Goal: Complete application form

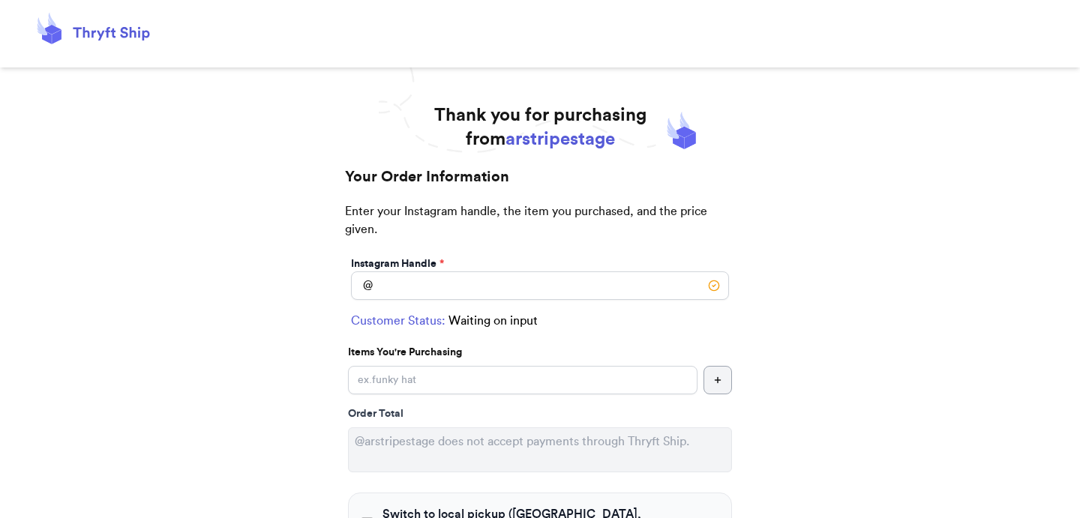
scroll to position [194, 0]
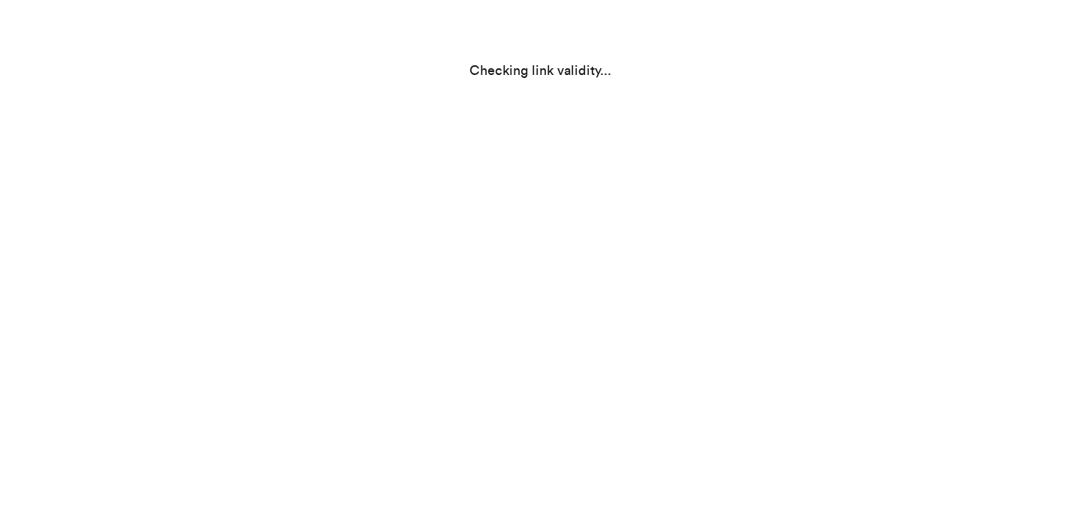
scroll to position [193, 0]
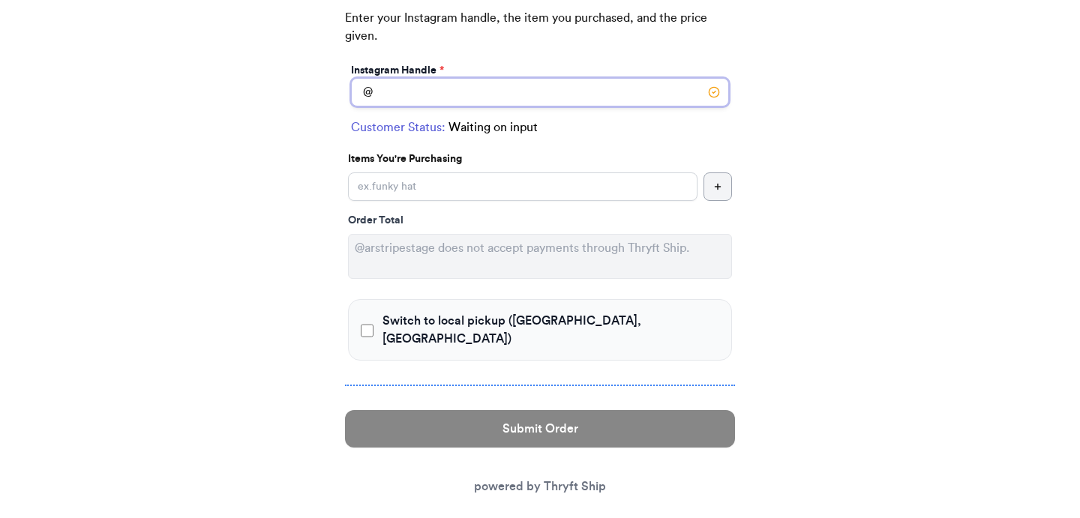
click at [511, 89] on input "Switch to local pickup ([GEOGRAPHIC_DATA], [GEOGRAPHIC_DATA])" at bounding box center [540, 92] width 378 height 28
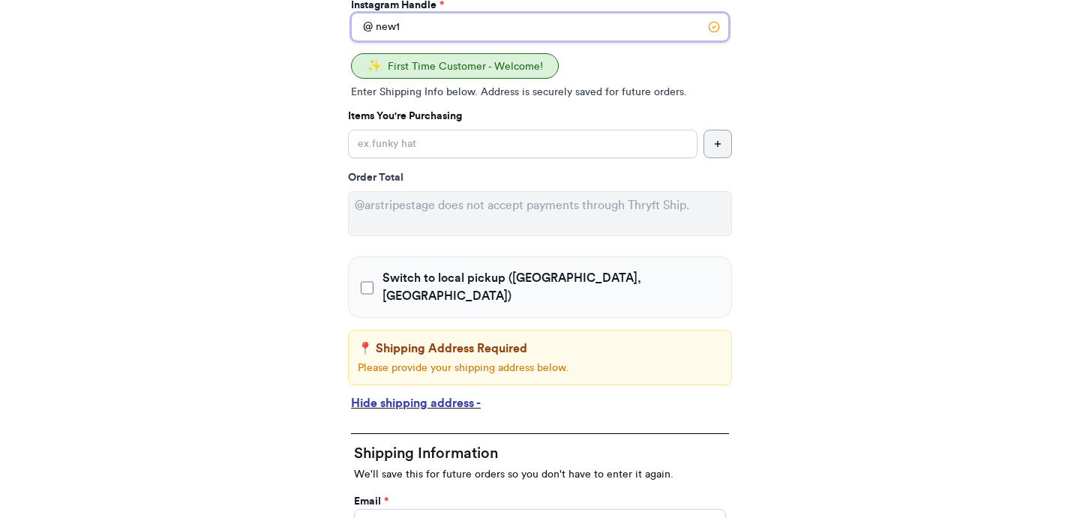
scroll to position [205, 0]
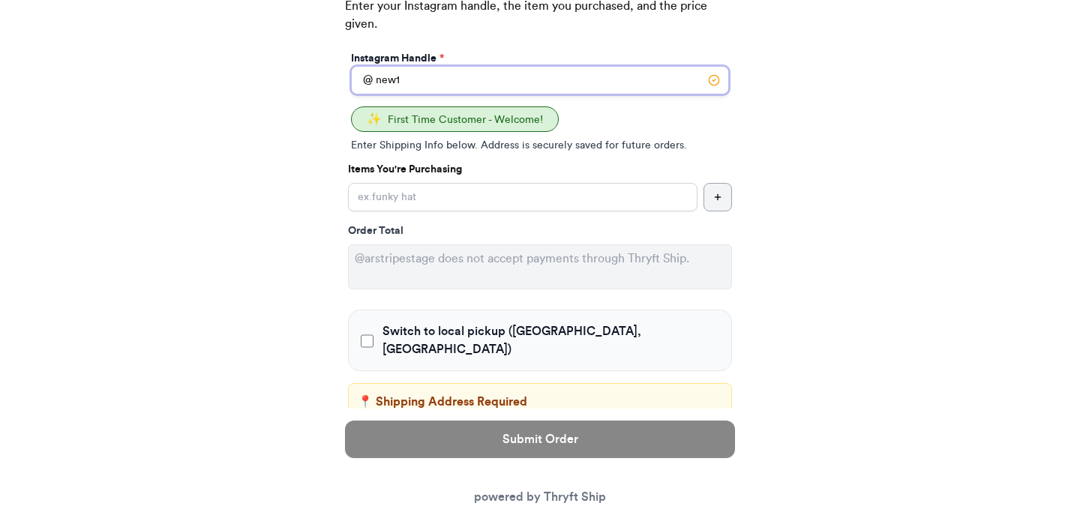
type input "new1"
click at [433, 199] on input "Switch to local pickup ([GEOGRAPHIC_DATA], [GEOGRAPHIC_DATA])" at bounding box center [522, 197] width 349 height 28
type input "item 2"
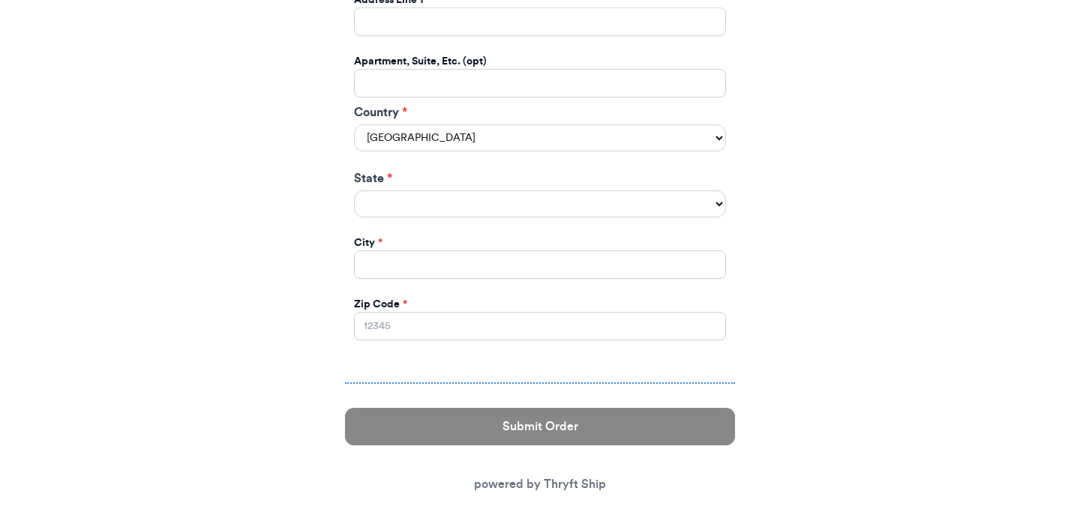
scroll to position [1021, 0]
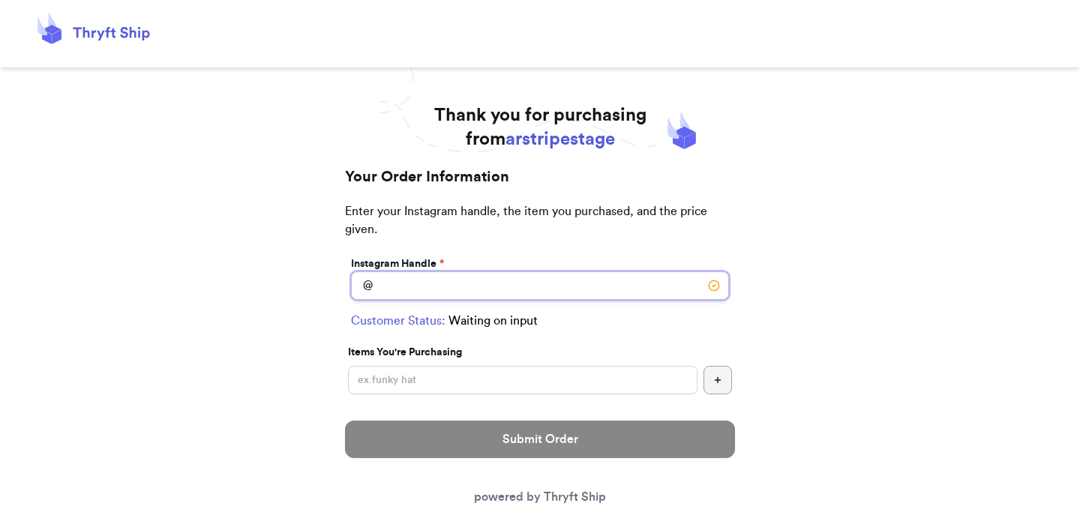
click at [544, 287] on input "Switch to local pickup ([GEOGRAPHIC_DATA], [GEOGRAPHIC_DATA])" at bounding box center [540, 285] width 378 height 28
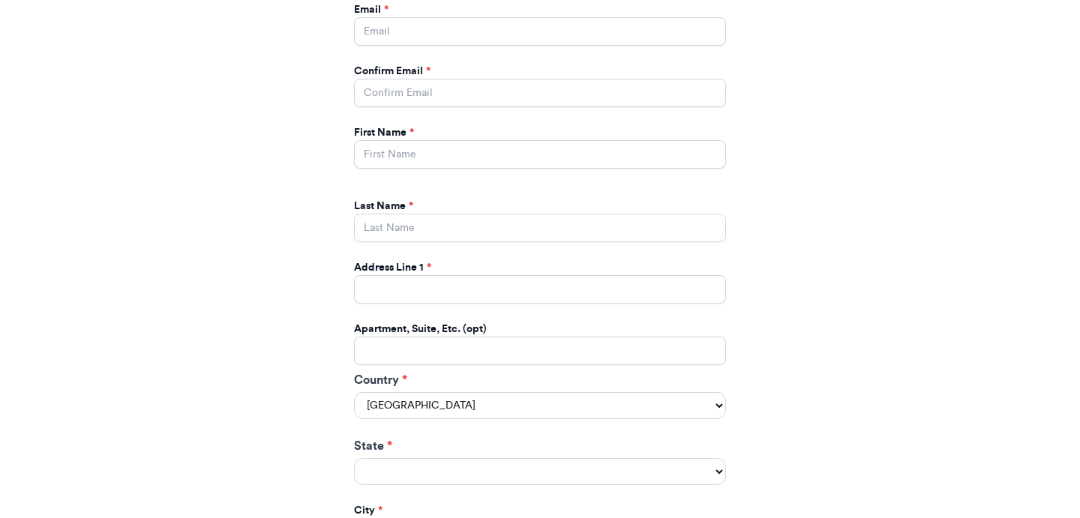
scroll to position [1021, 0]
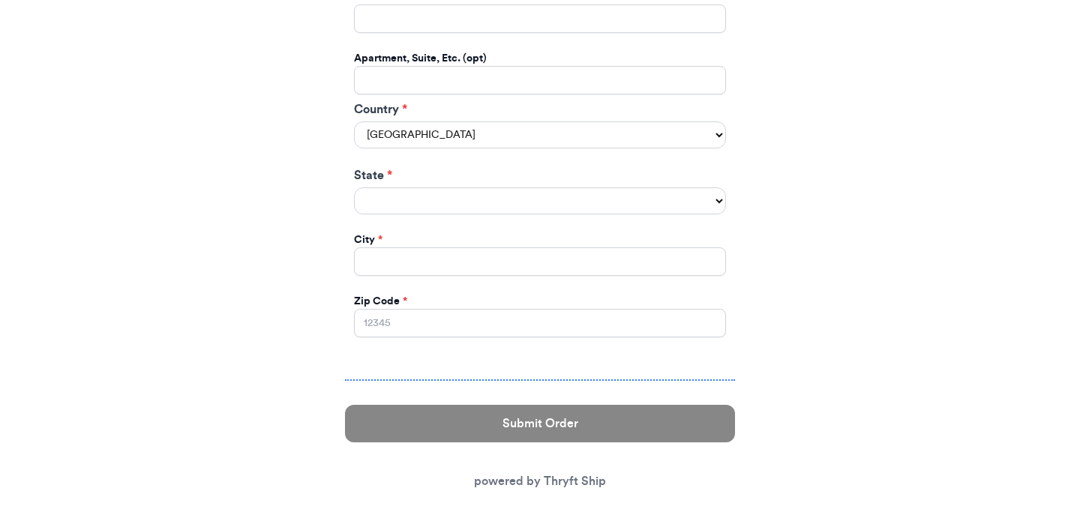
type input "new1"
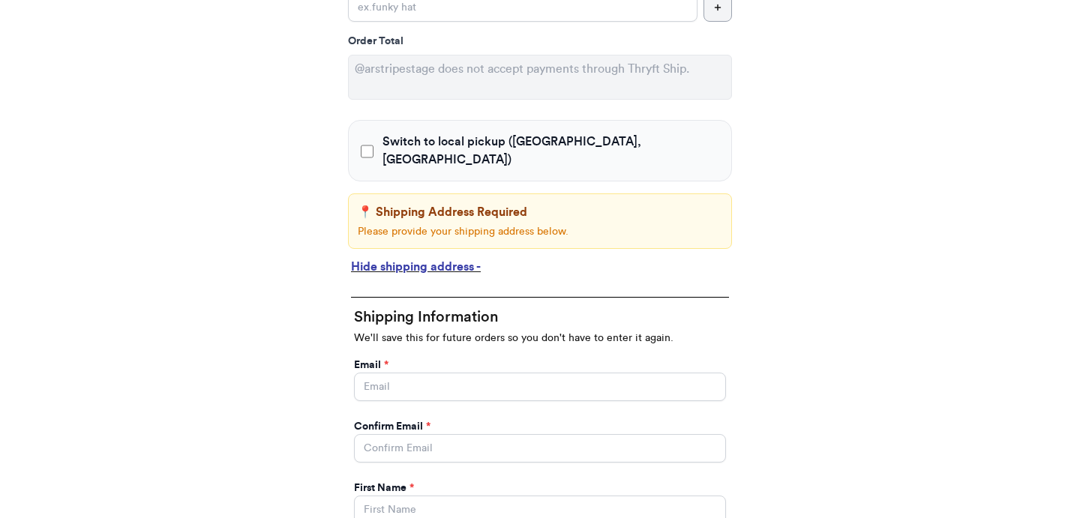
scroll to position [385, 0]
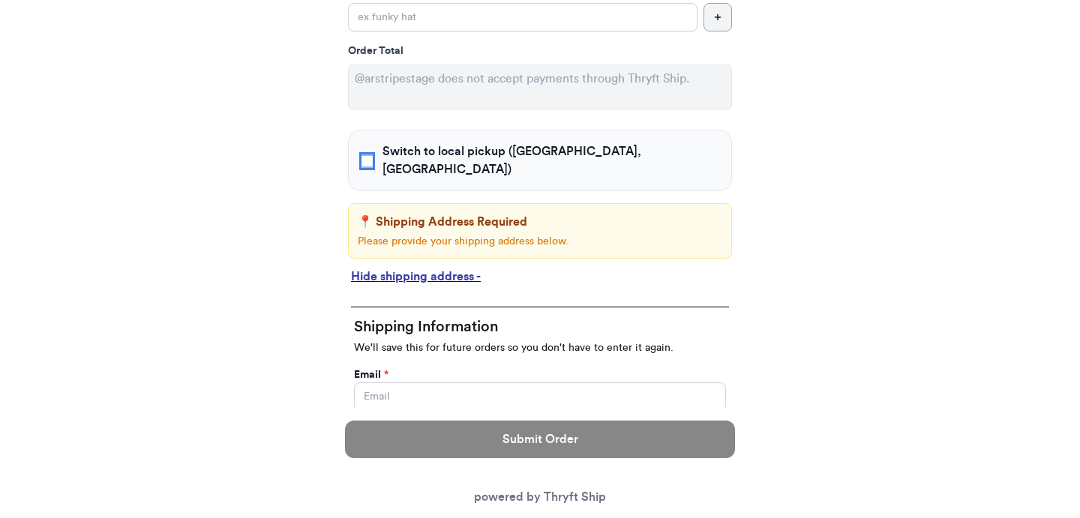
click at [369, 154] on input "Switch to local pickup ([GEOGRAPHIC_DATA], [GEOGRAPHIC_DATA])" at bounding box center [367, 161] width 13 height 15
checkbox input "true"
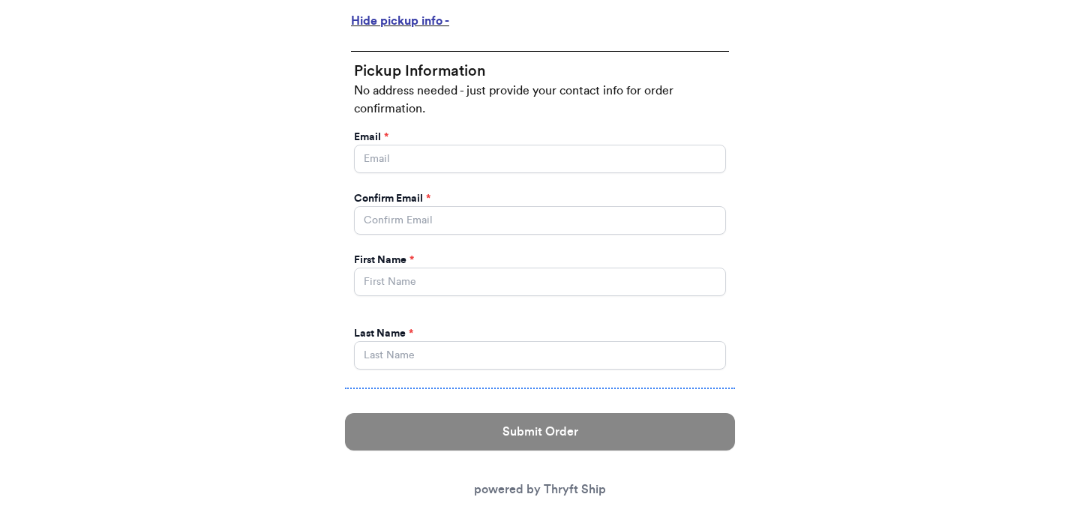
scroll to position [693, 0]
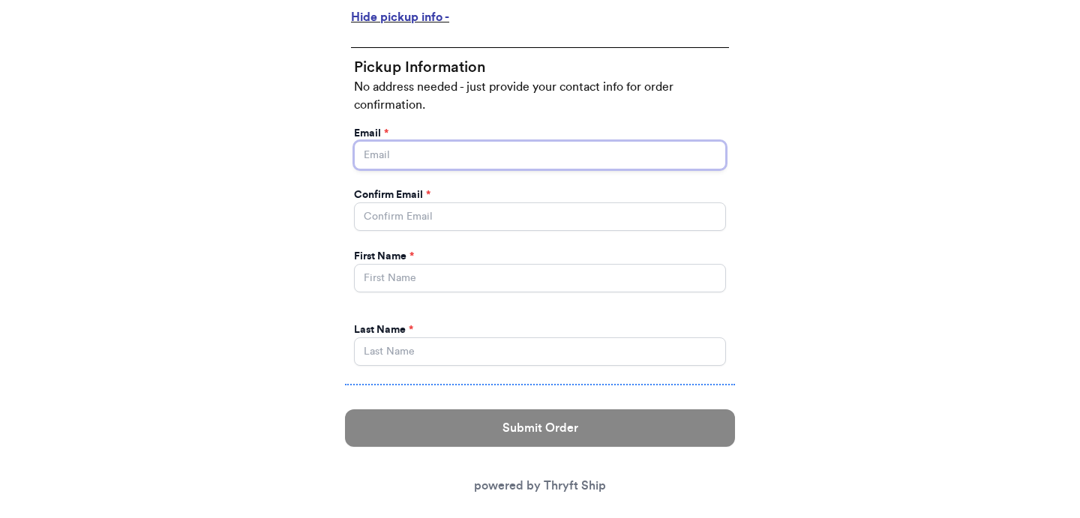
click at [480, 145] on input "Switch to local pickup ([GEOGRAPHIC_DATA], [GEOGRAPHIC_DATA])" at bounding box center [540, 155] width 372 height 28
type input "s.abderrehman@gmail.com"
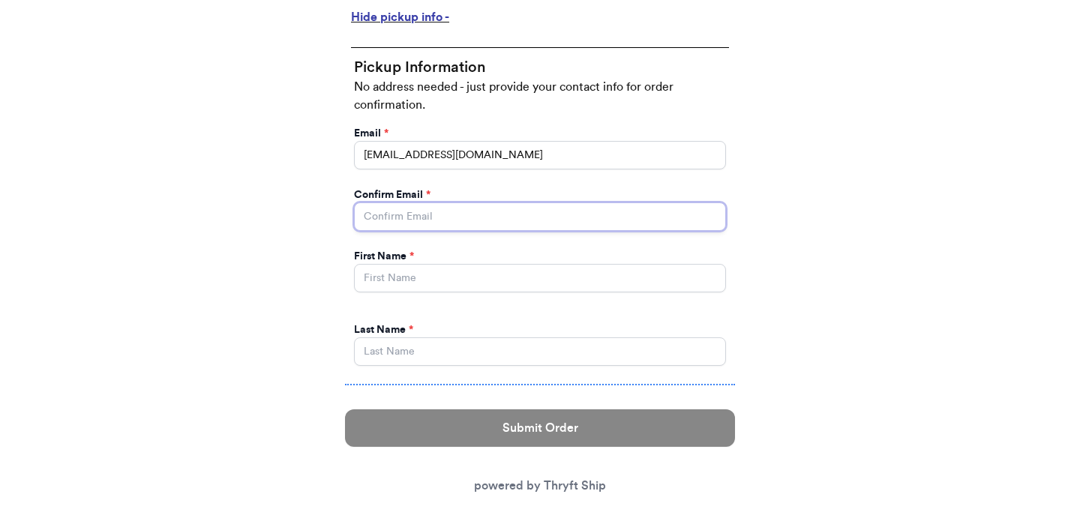
type input "s.abderrehman@gmail.com"
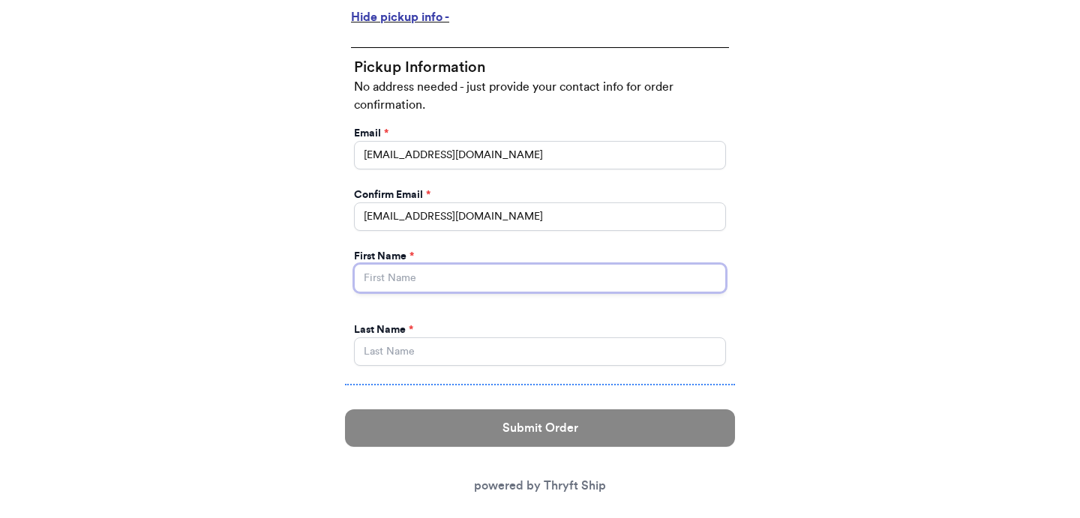
type input "Abdul"
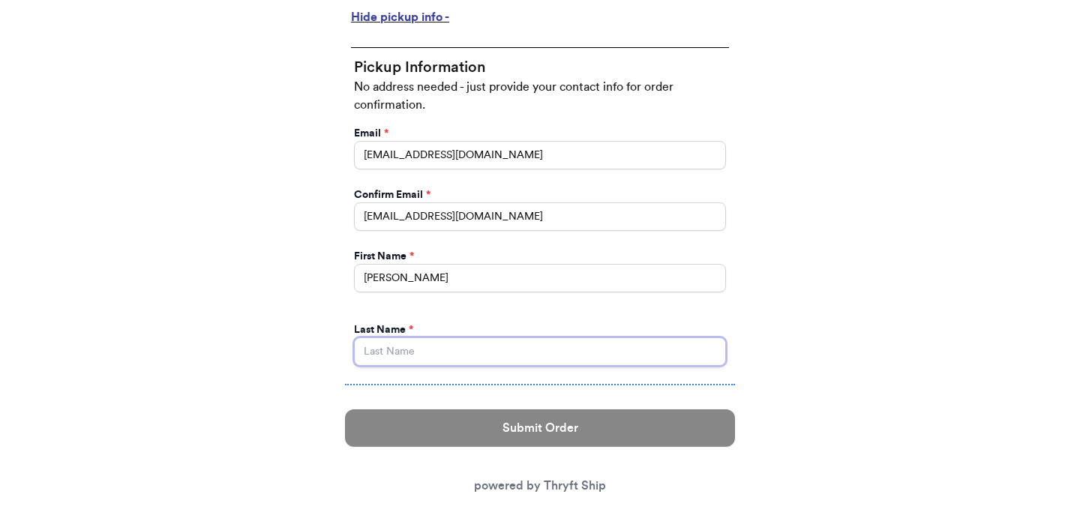
type input "Rehman"
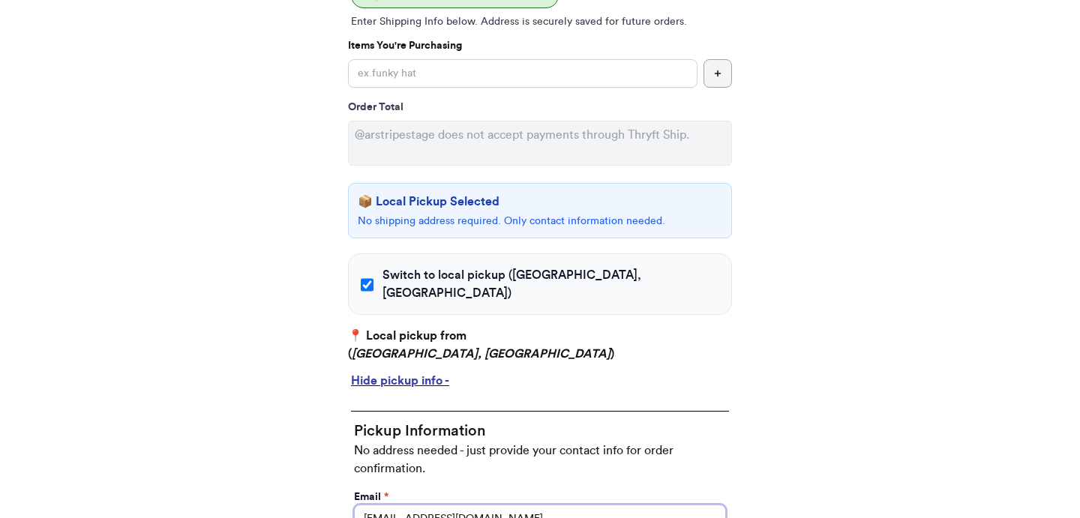
scroll to position [315, 0]
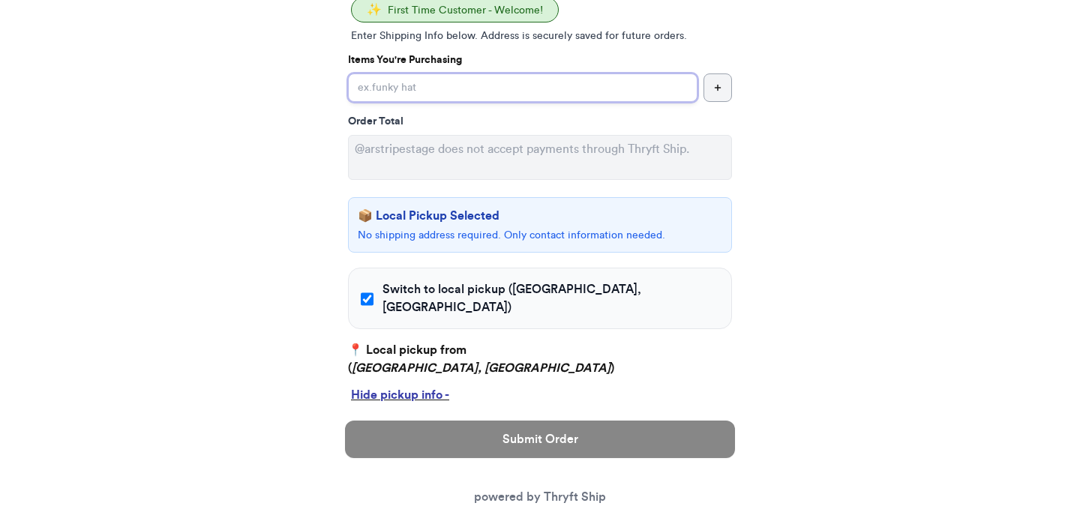
click at [497, 94] on input "Switch to local pickup ([GEOGRAPHIC_DATA], [GEOGRAPHIC_DATA])" at bounding box center [522, 87] width 349 height 28
type input "item 2"
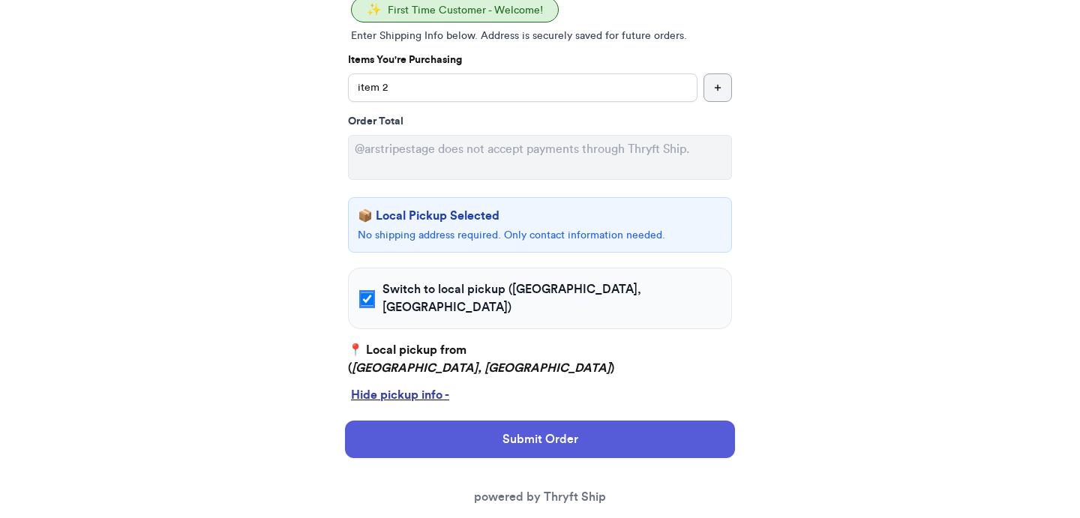
click at [370, 293] on input "Switch to local pickup ([GEOGRAPHIC_DATA], [GEOGRAPHIC_DATA])" at bounding box center [367, 299] width 13 height 15
checkbox input "false"
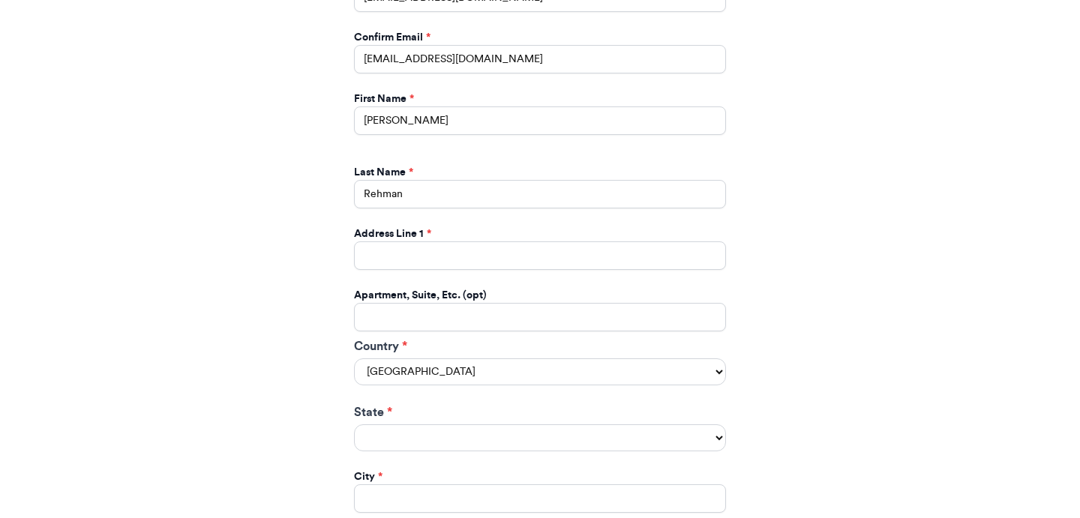
scroll to position [786, 0]
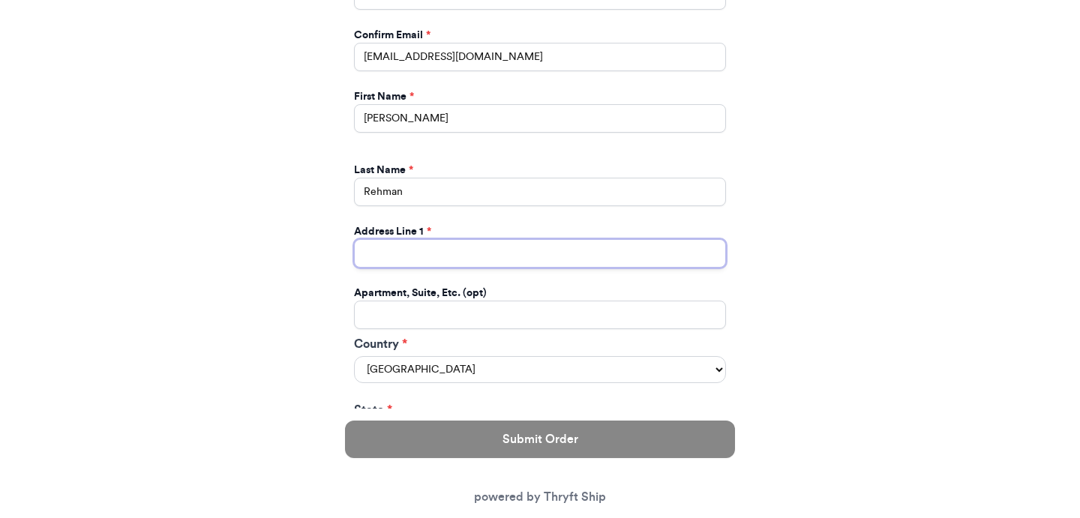
click at [487, 239] on input "Switch to local pickup ([GEOGRAPHIC_DATA], [GEOGRAPHIC_DATA])" at bounding box center [540, 253] width 372 height 28
type input "Engineer Town Sector A near Valencia Town"
type input "Lahore"
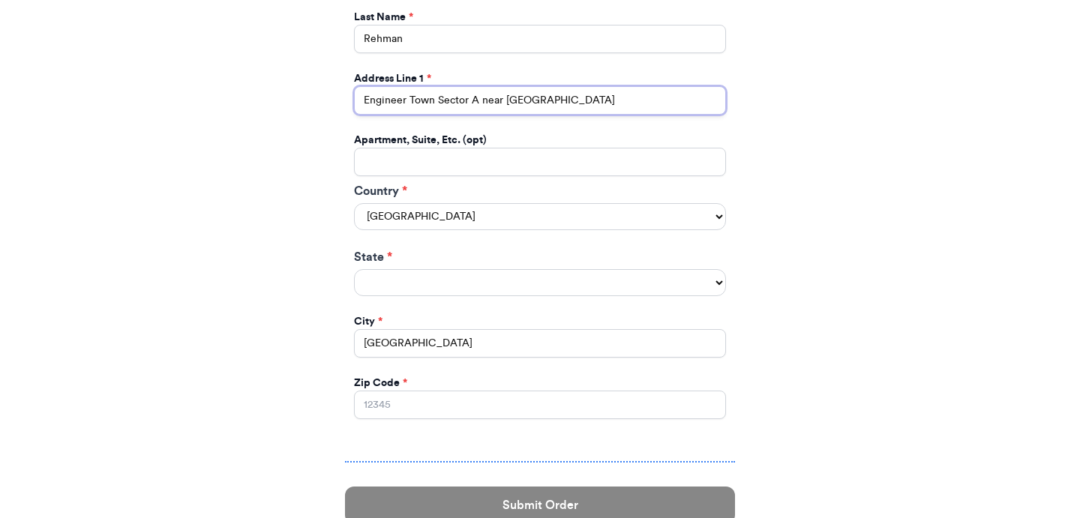
scroll to position [924, 0]
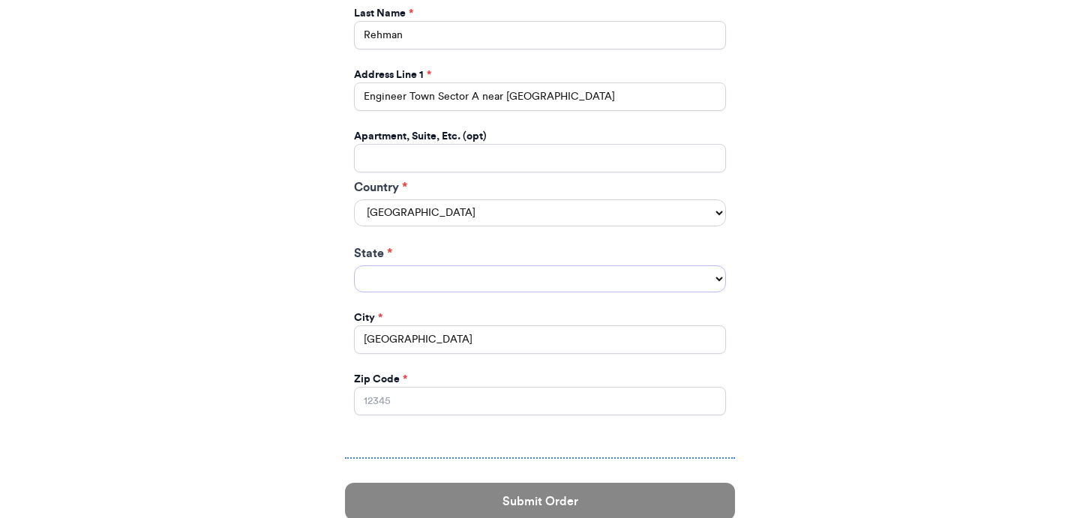
click at [484, 268] on select "State *" at bounding box center [540, 278] width 372 height 27
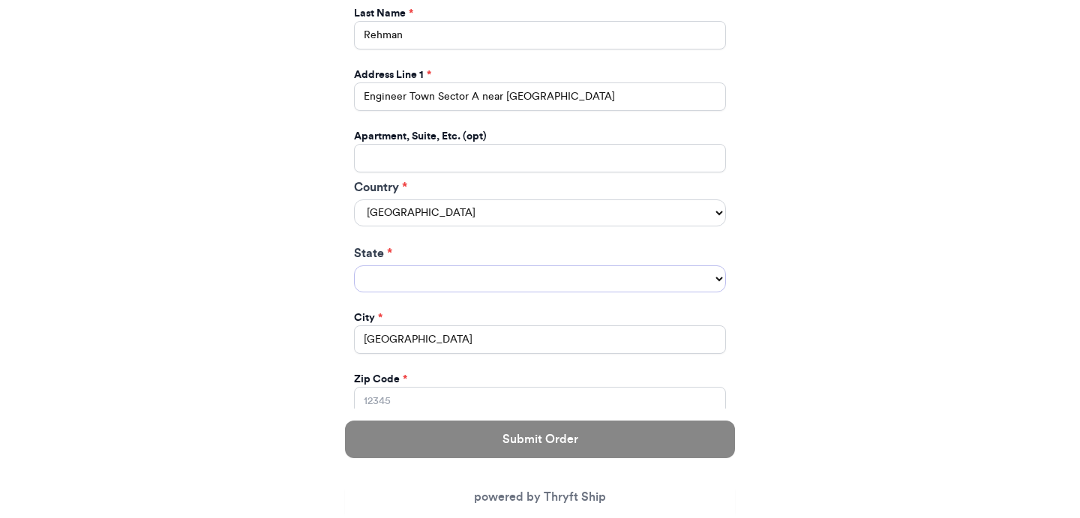
click at [506, 265] on select "State *" at bounding box center [540, 278] width 372 height 27
click at [699, 265] on select "State *" at bounding box center [540, 278] width 372 height 27
click at [703, 203] on select "United States Canada Australia" at bounding box center [540, 212] width 372 height 27
click at [354, 199] on select "United States Canada Australia" at bounding box center [540, 212] width 372 height 27
click at [656, 265] on select "State *" at bounding box center [540, 278] width 372 height 27
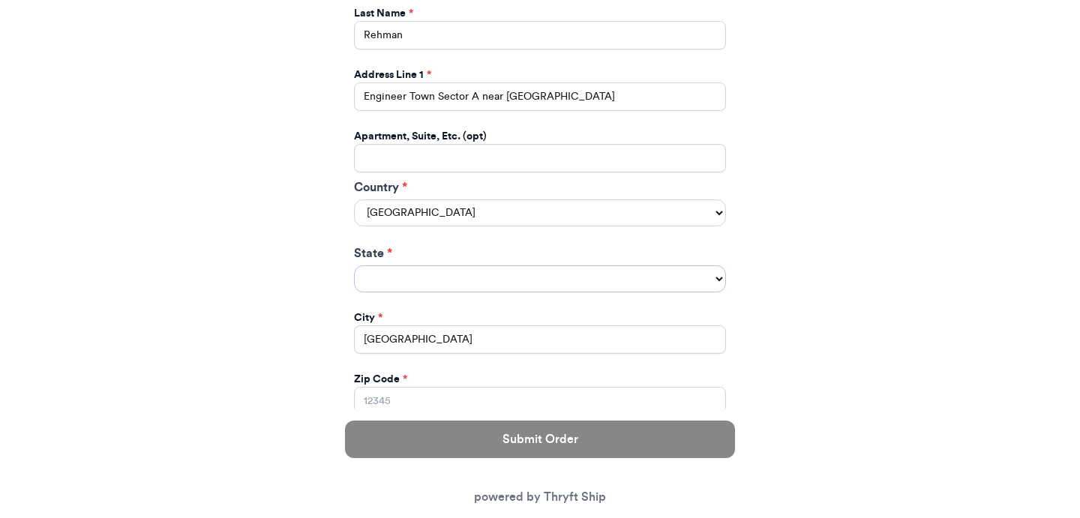
click at [690, 265] on select "State *" at bounding box center [540, 278] width 372 height 27
click at [731, 262] on div "Shipping Information We'll save this for future orders so you don't have to ent…" at bounding box center [540, 91] width 384 height 708
click at [687, 265] on select "State *" at bounding box center [540, 278] width 372 height 27
click at [663, 265] on select "State *" at bounding box center [540, 278] width 372 height 27
click at [553, 200] on select "United States Canada Australia" at bounding box center [540, 212] width 372 height 27
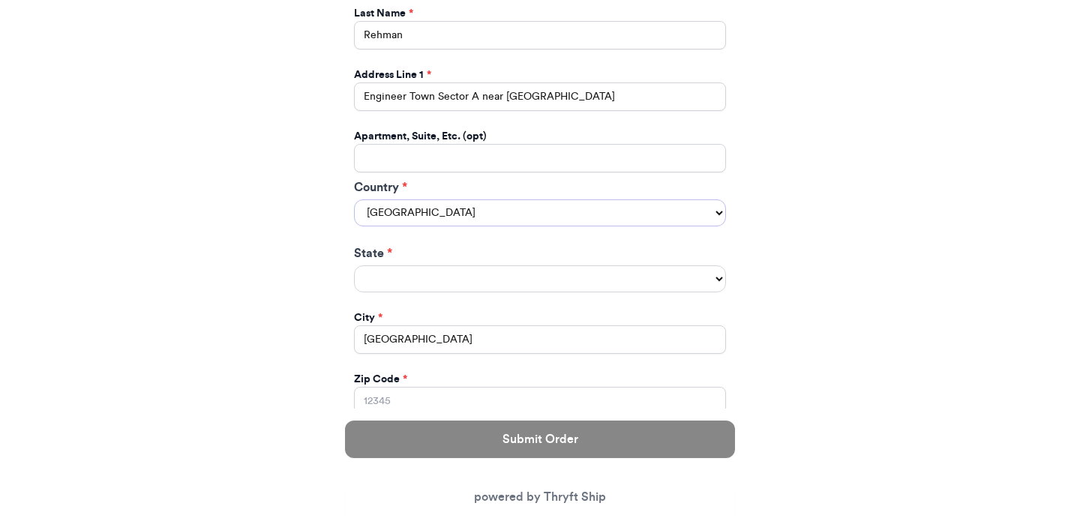
select select "CA"
click at [354, 199] on select "United States Canada Australia" at bounding box center [540, 212] width 372 height 27
select select "AB"
click at [541, 199] on select "United States Canada Australia" at bounding box center [540, 212] width 372 height 27
select select "US"
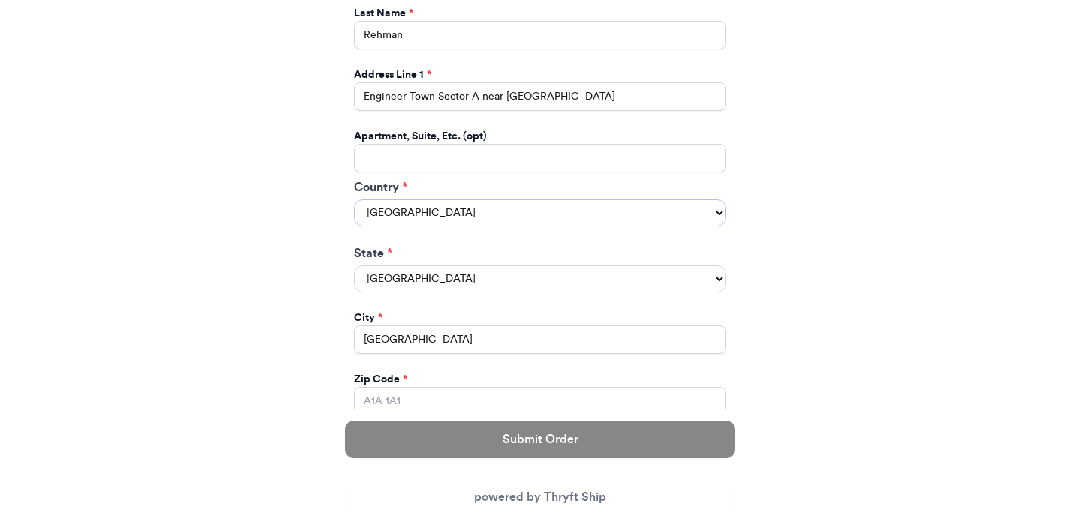
click at [354, 199] on select "United States Canada Australia" at bounding box center [540, 212] width 372 height 27
click at [552, 267] on select "Alabama Alaska Arizona Arkansas California Colorado Connecticut Delaware Distri…" at bounding box center [540, 278] width 372 height 27
select select "AK"
click at [354, 265] on select "Alabama Alaska Arizona Arkansas California Colorado Connecticut Delaware Distri…" at bounding box center [540, 278] width 372 height 27
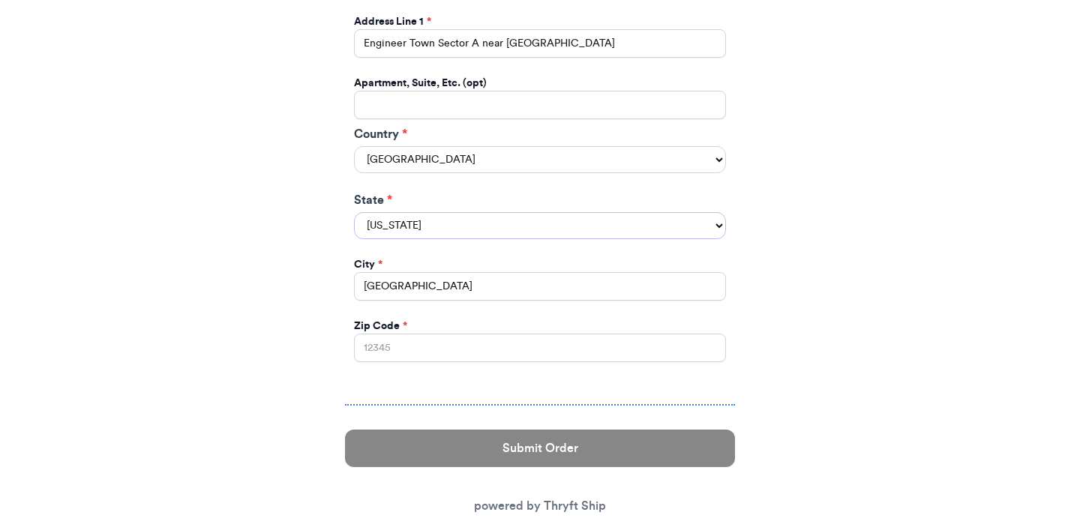
scroll to position [978, 0]
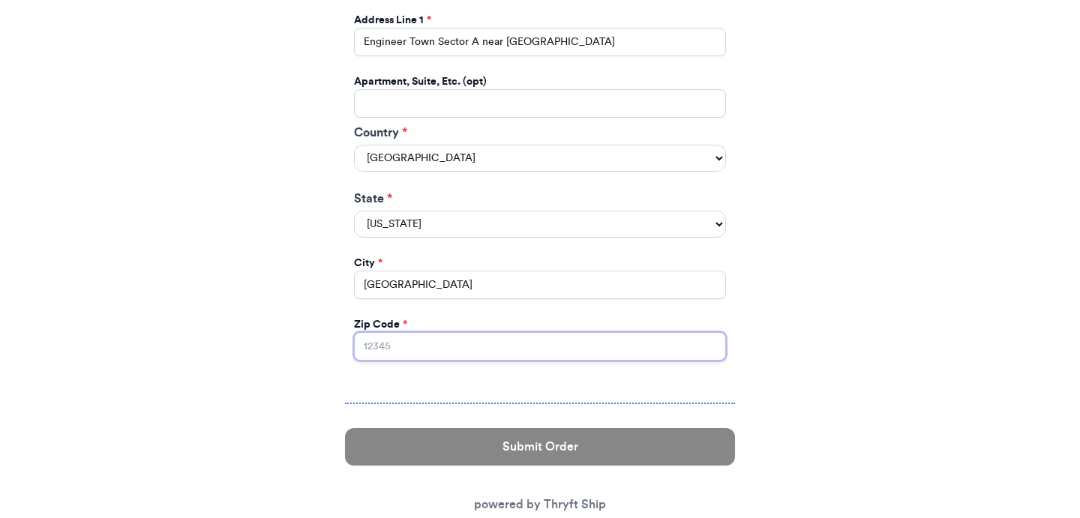
click at [655, 336] on input "Zip Code *" at bounding box center [540, 346] width 372 height 28
type input "93013"
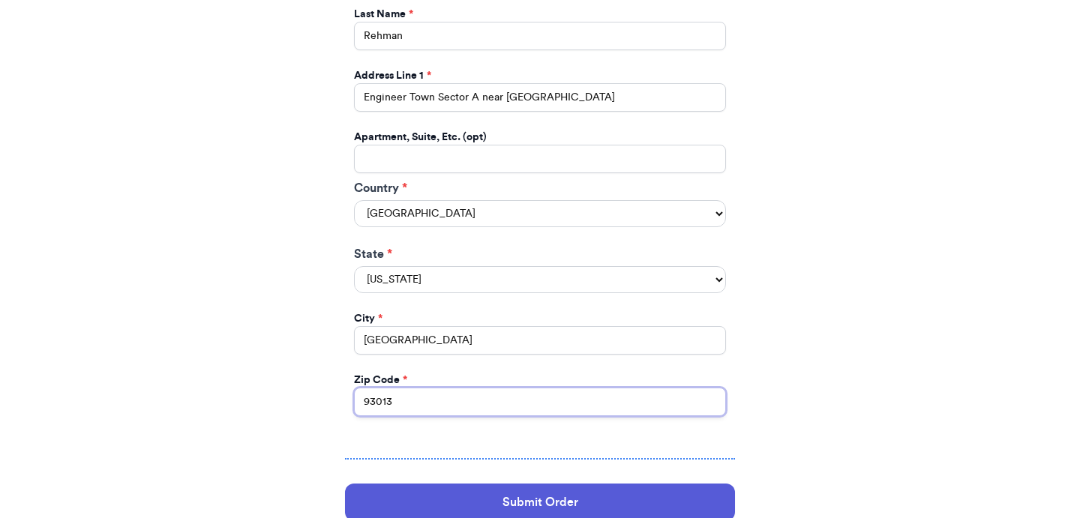
scroll to position [931, 0]
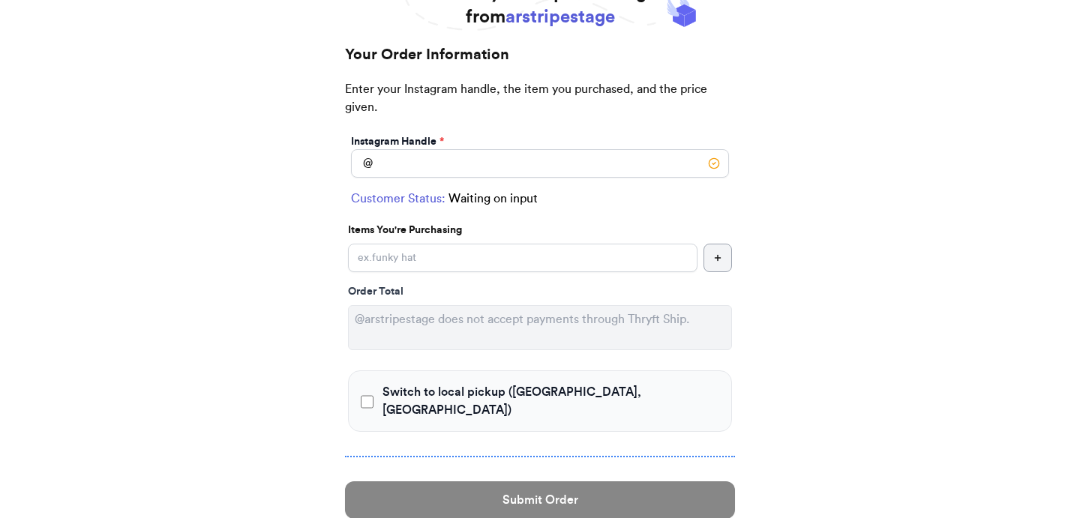
scroll to position [121, 0]
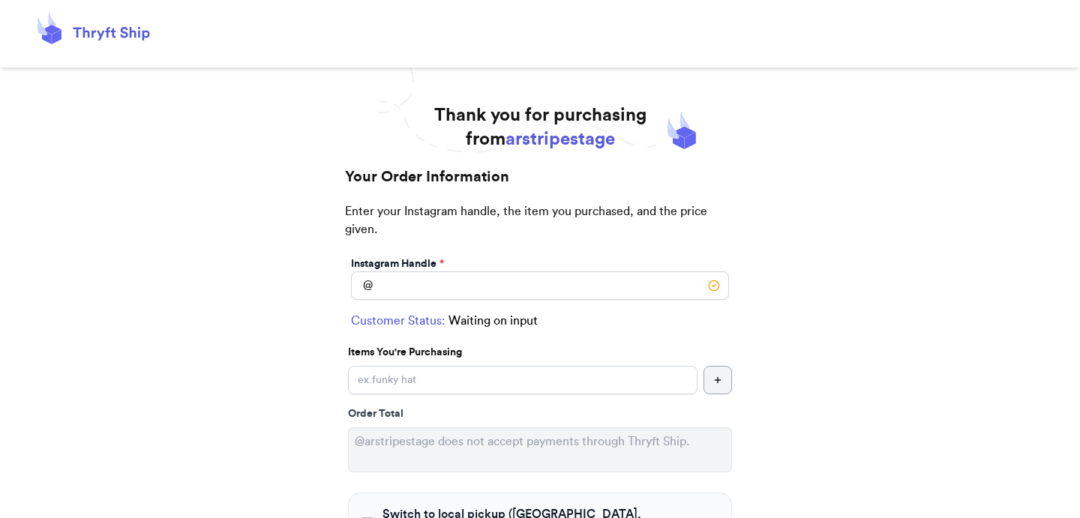
scroll to position [121, 0]
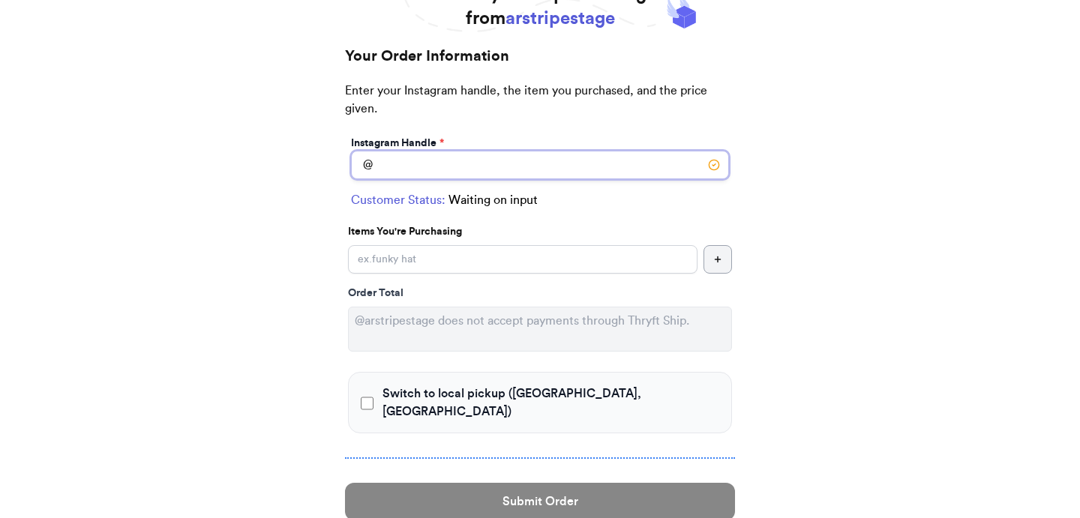
click at [497, 176] on input "Switch to local pickup ([GEOGRAPHIC_DATA], [GEOGRAPHIC_DATA])" at bounding box center [540, 165] width 378 height 28
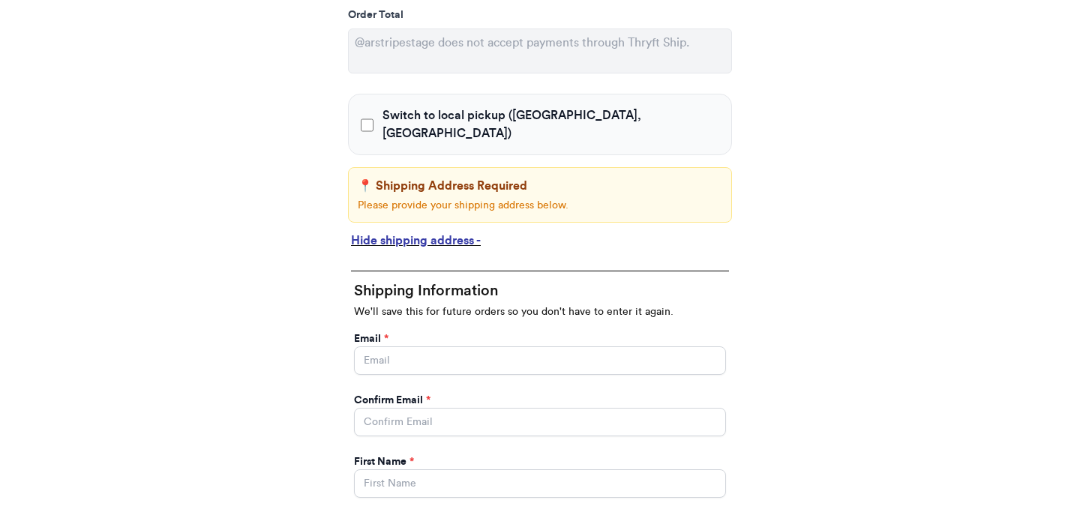
scroll to position [425, 0]
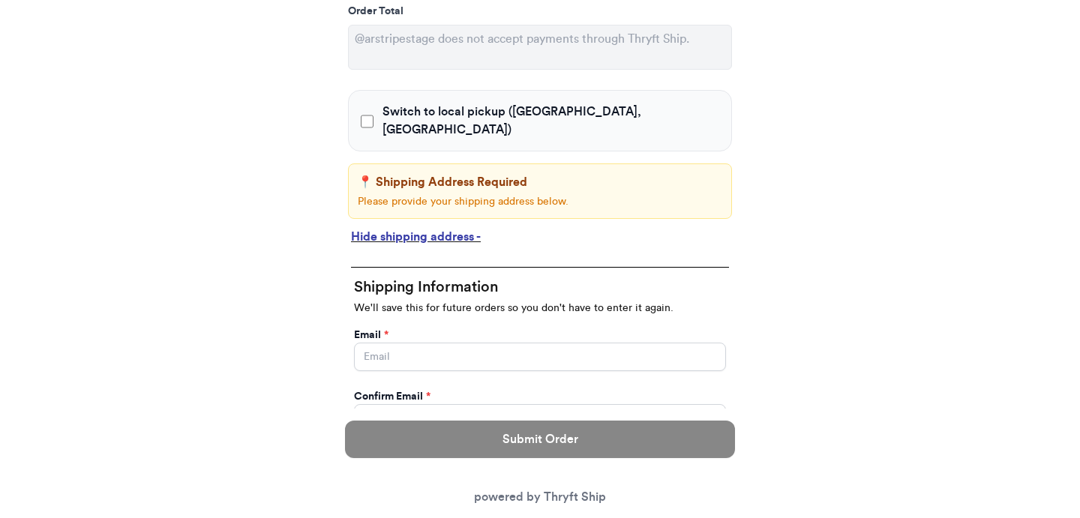
type input "newnew"
click at [444, 228] on div "Hide shipping address -" at bounding box center [540, 237] width 378 height 18
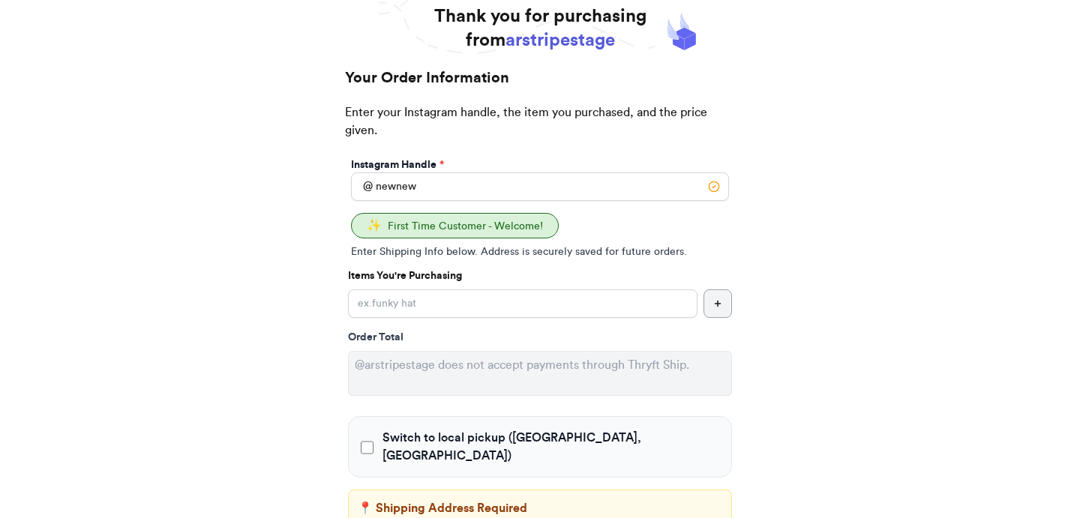
scroll to position [137, 0]
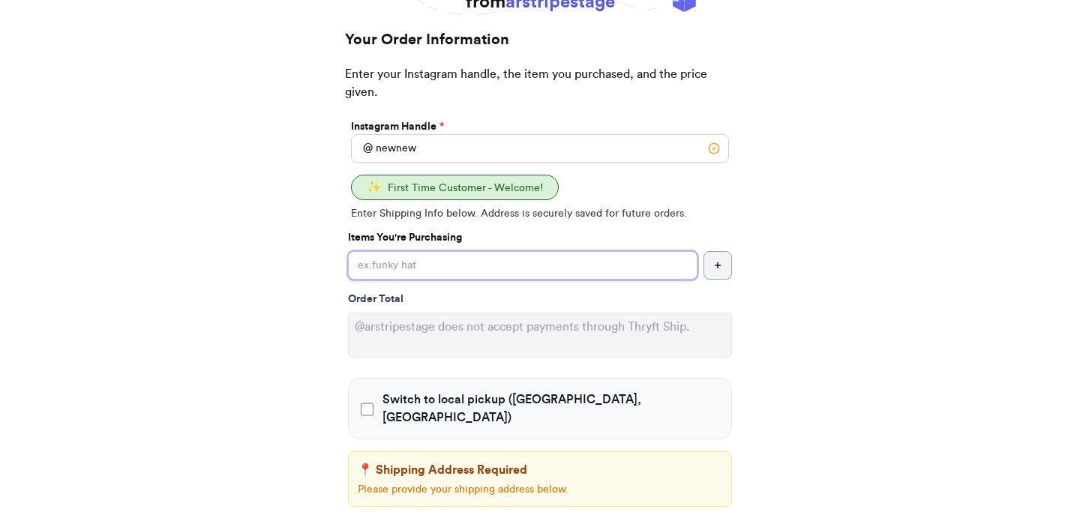
click at [451, 262] on input "Switch to local pickup ([GEOGRAPHIC_DATA], [GEOGRAPHIC_DATA])" at bounding box center [522, 265] width 349 height 28
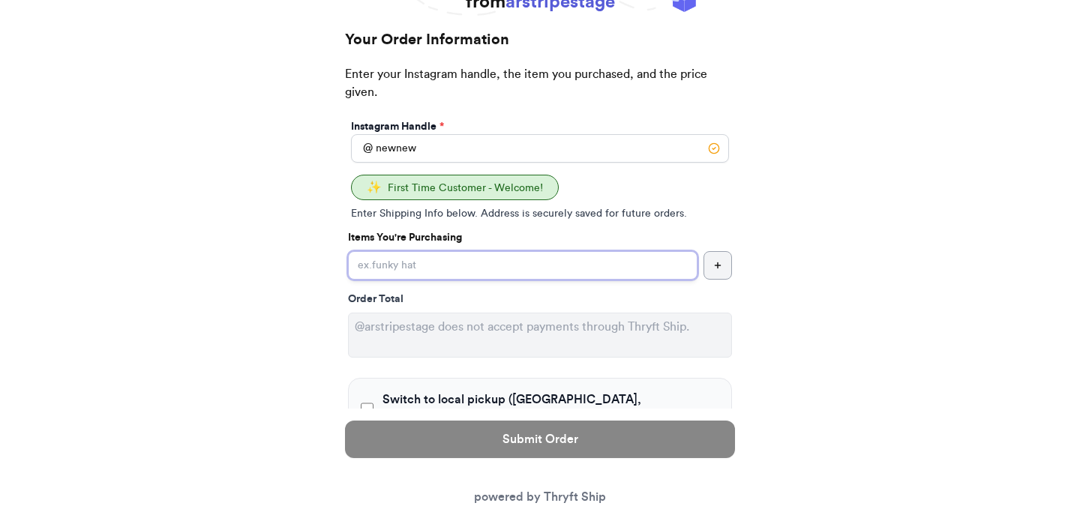
type input "item 1"
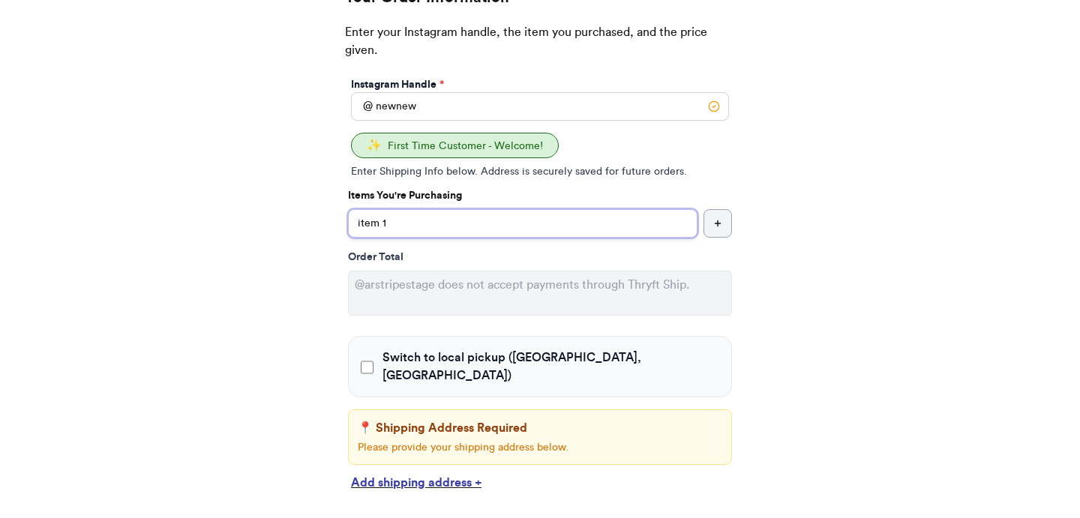
scroll to position [314, 0]
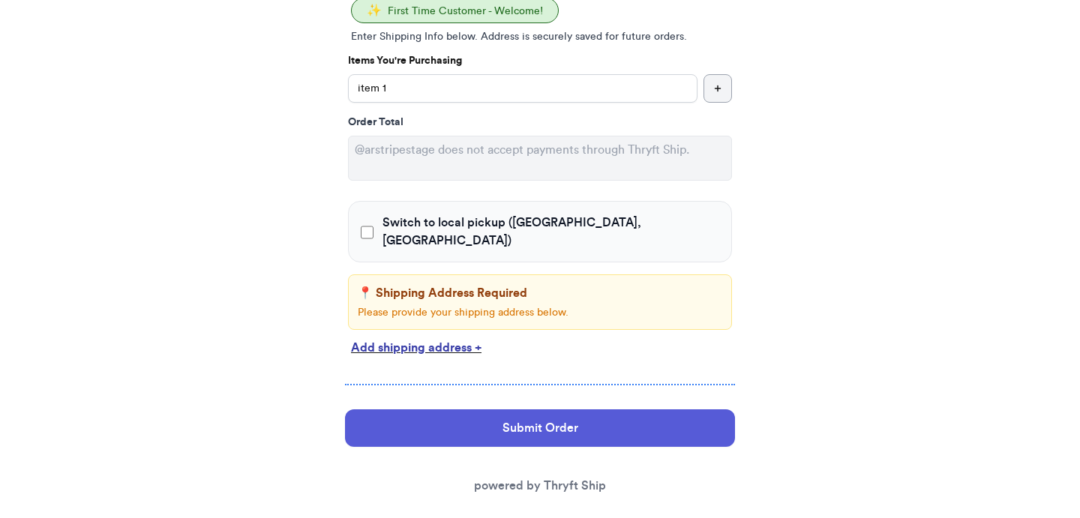
click at [299, 292] on div "Thank you for purchasing from arstripestage Your Order Information Enter your I…" at bounding box center [540, 162] width 1080 height 747
